Goal: Transaction & Acquisition: Purchase product/service

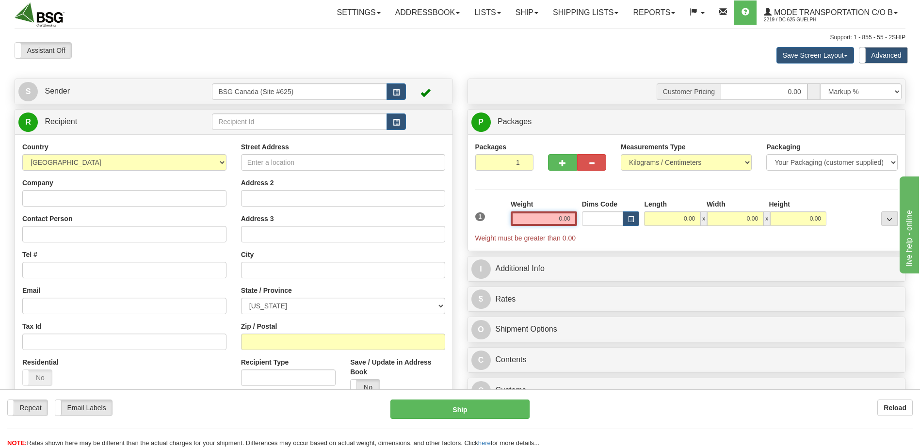
drag, startPoint x: 546, startPoint y: 222, endPoint x: 702, endPoint y: 248, distance: 158.4
click at [678, 242] on div "1 Weight 0.00 Dims Code 0.00" at bounding box center [687, 221] width 428 height 44
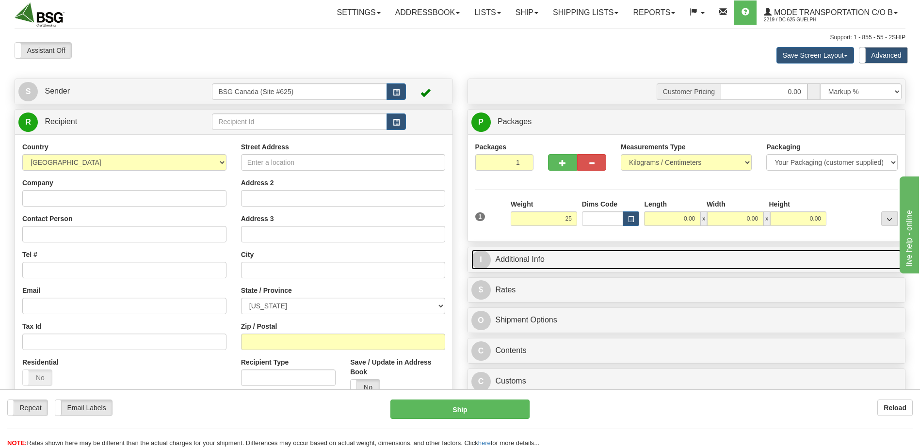
type input "25.00"
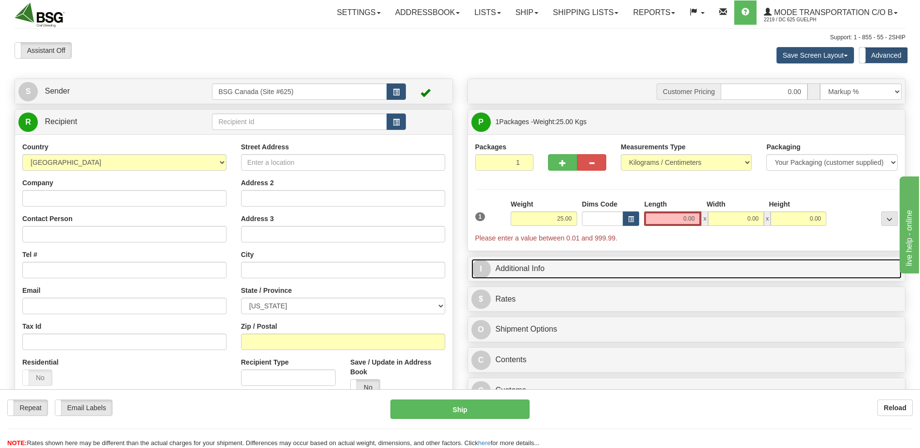
click at [685, 261] on link "I Additional Info" at bounding box center [686, 269] width 431 height 20
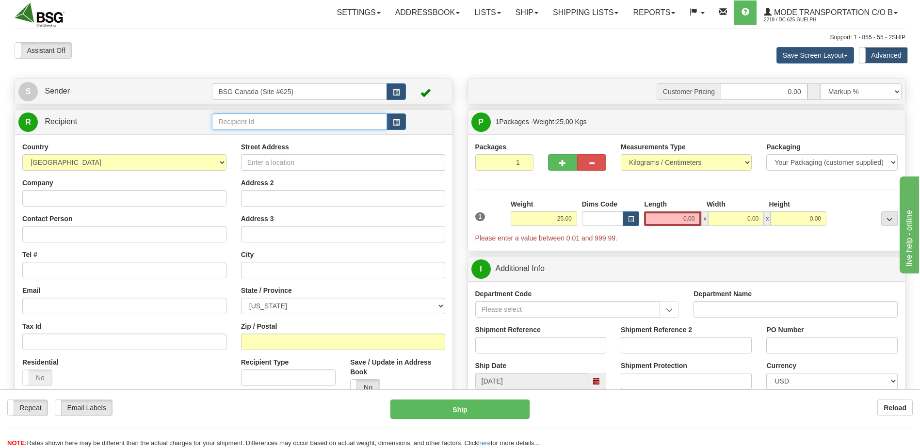
click at [292, 120] on input "text" at bounding box center [299, 122] width 175 height 16
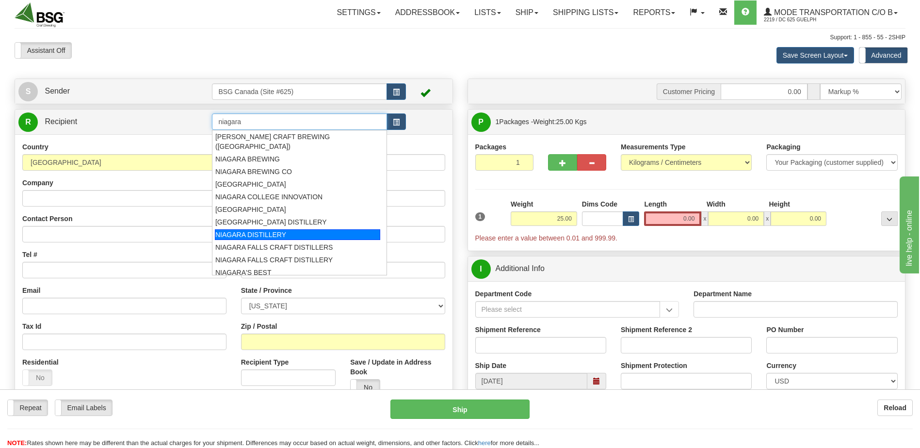
click at [324, 229] on div "NIAGARA DISTILLERY" at bounding box center [297, 234] width 165 height 11
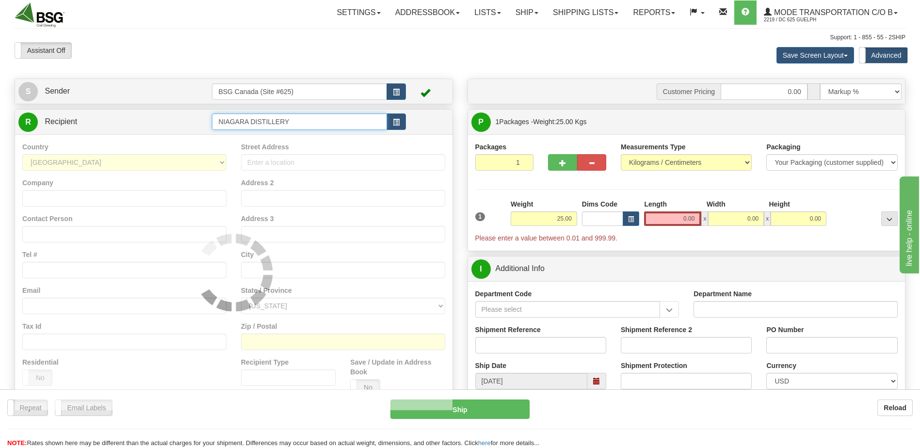
type input "NIAGARA DISTILLERY"
select select "0"
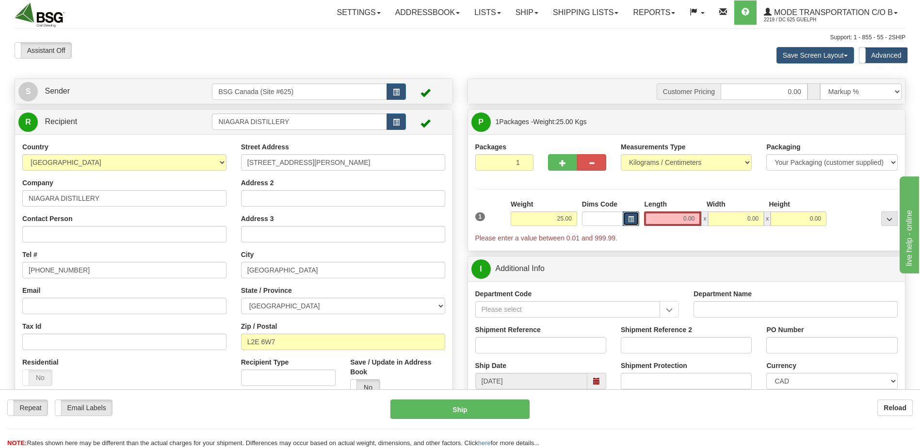
click at [635, 223] on button "button" at bounding box center [631, 218] width 16 height 15
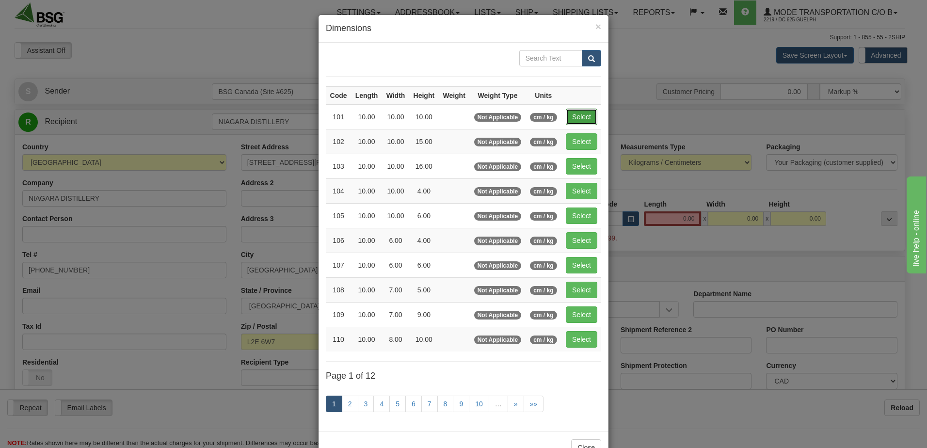
click at [580, 115] on button "Select" at bounding box center [582, 117] width 32 height 16
type input "101"
type input "10.00"
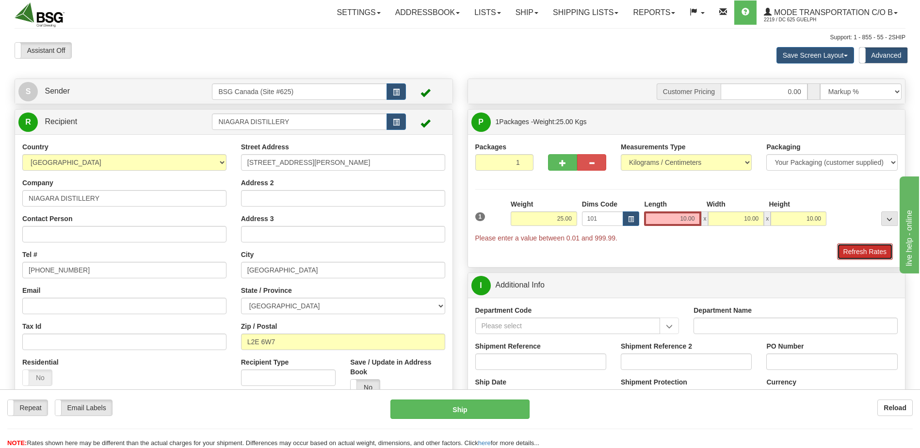
click at [853, 256] on button "Refresh Rates" at bounding box center [865, 251] width 56 height 16
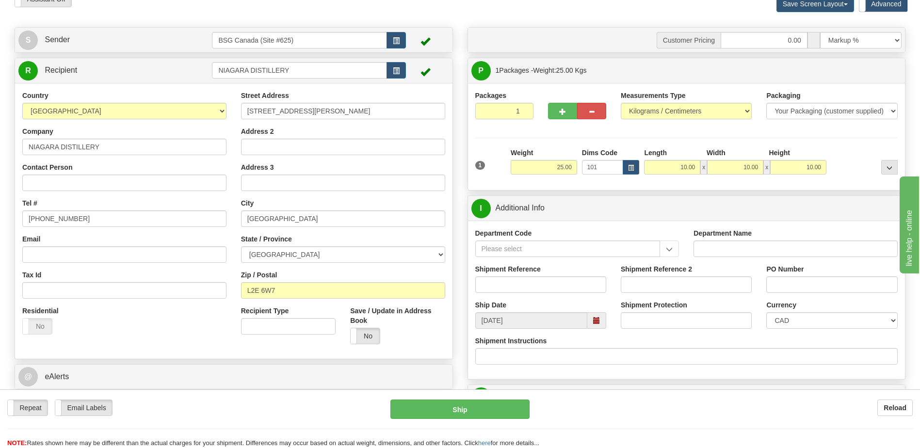
scroll to position [340, 0]
